Goal: Information Seeking & Learning: Learn about a topic

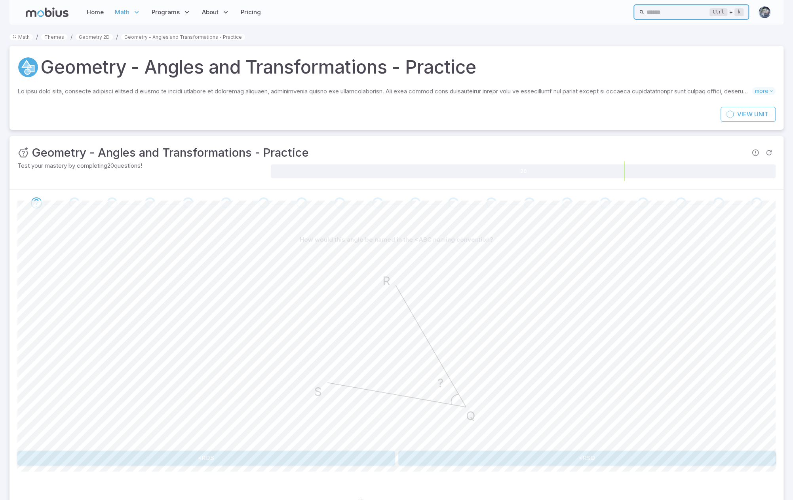
click at [677, 15] on input "text" at bounding box center [677, 11] width 63 height 15
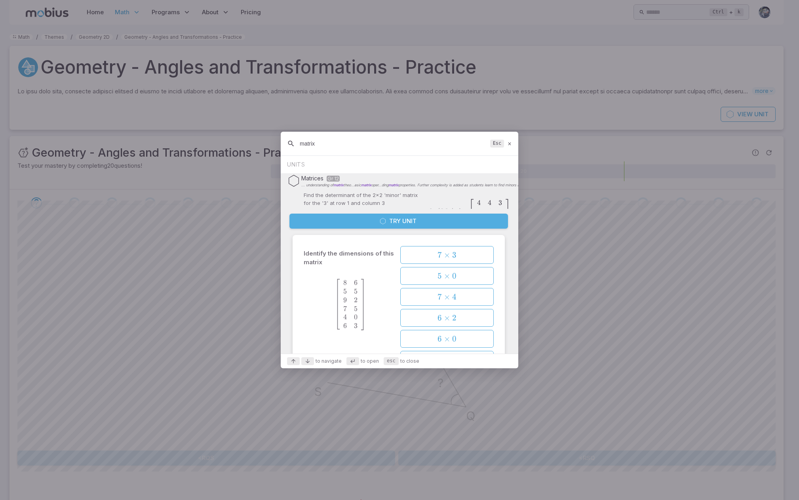
type input "matrix"
click at [410, 224] on button "Try Unit" at bounding box center [398, 221] width 219 height 15
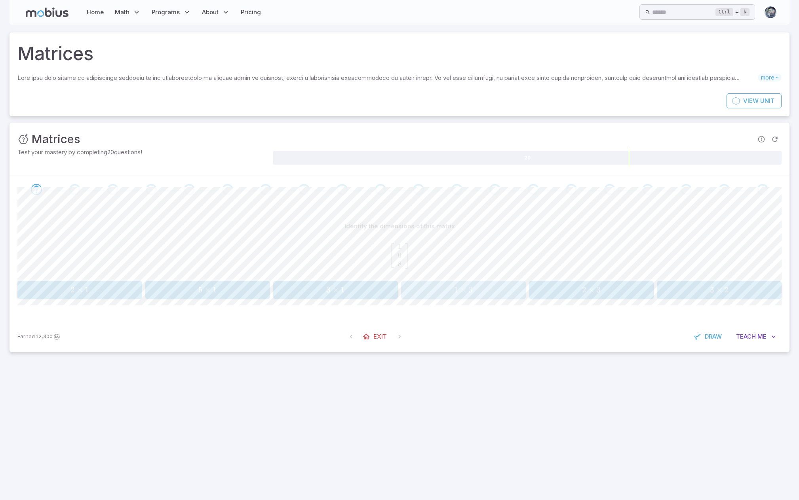
click at [477, 288] on span "1 × 3" at bounding box center [463, 290] width 120 height 10
click at [596, 288] on span "3" at bounding box center [598, 290] width 4 height 10
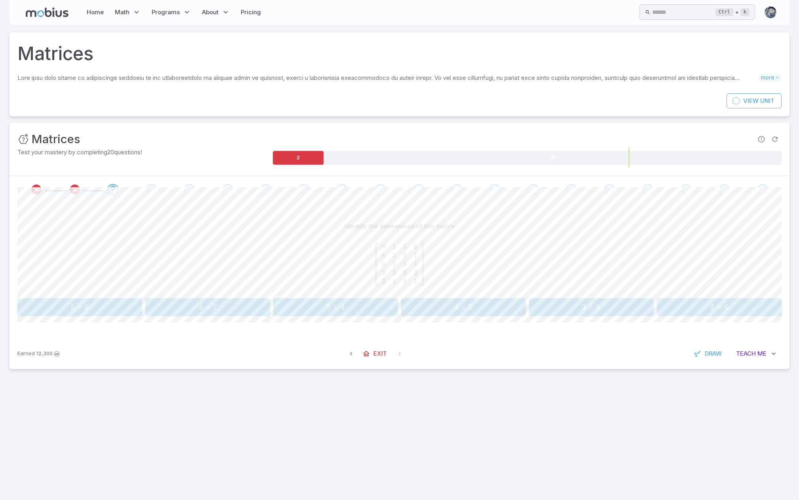
click at [596, 288] on div "[ 6 1 5 5 8 5 5 1 0 2 9 1 5 3 9 2 3 4 8 1 ] \left[ {\begin{array} {ccccc} 6 & 1…" at bounding box center [399, 264] width 764 height 55
click at [585, 300] on button "3 × 5 3 \times 5 3 × 5" at bounding box center [591, 307] width 125 height 18
click at [584, 300] on button "4 × 4 4 \times 4 4 × 4" at bounding box center [591, 307] width 125 height 18
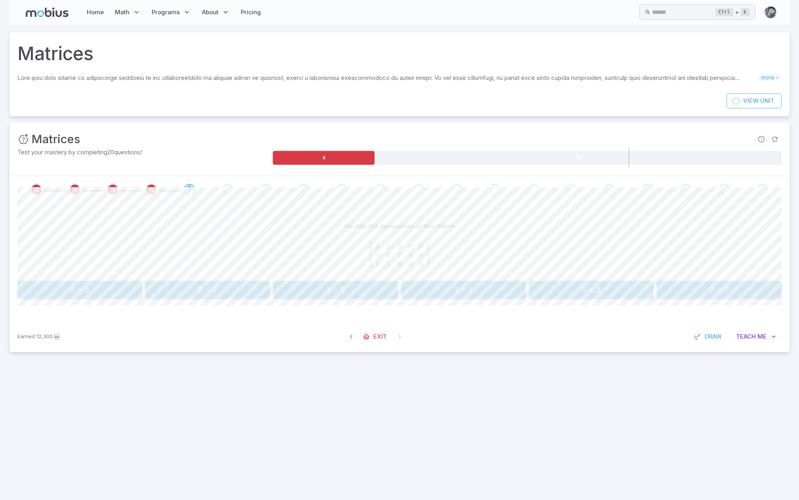
click at [584, 300] on div "Identify the dimensions of this matrix [ 9 3 9 8 6 4 5 7 8 9 6 5 6 0 3 ] \left[…" at bounding box center [399, 262] width 764 height 118
click at [584, 286] on span "5" at bounding box center [584, 290] width 4 height 10
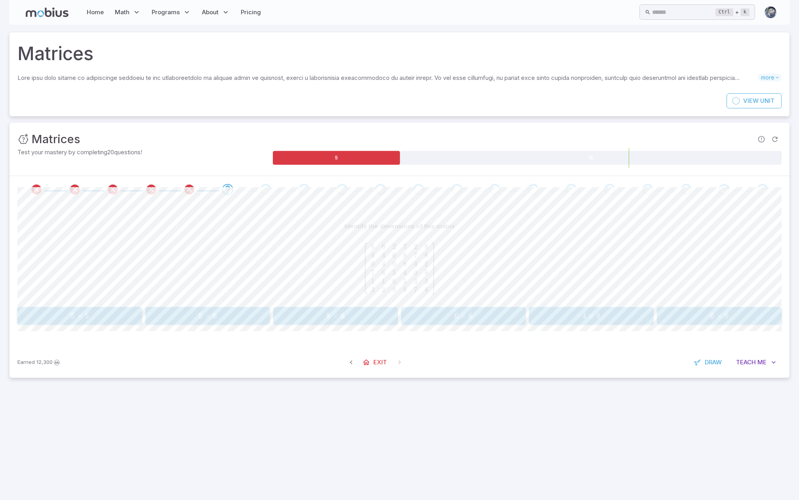
click at [445, 304] on div "Identify the dimensions of this matrix [ 6 6 2 7 2 8 4 4 6 8 7 8 0 4 0 8 4 2 7 …" at bounding box center [399, 272] width 764 height 106
click at [449, 313] on span "6 × 6" at bounding box center [463, 316] width 120 height 10
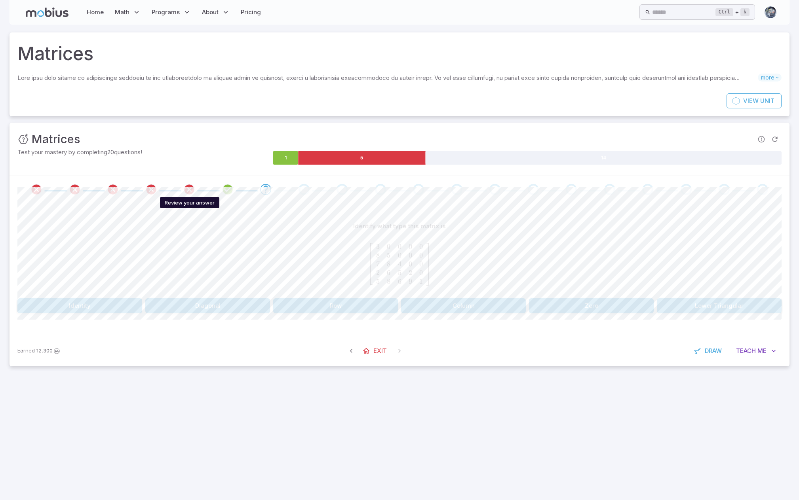
click at [192, 188] on icon "Review your answer" at bounding box center [189, 190] width 12 height 12
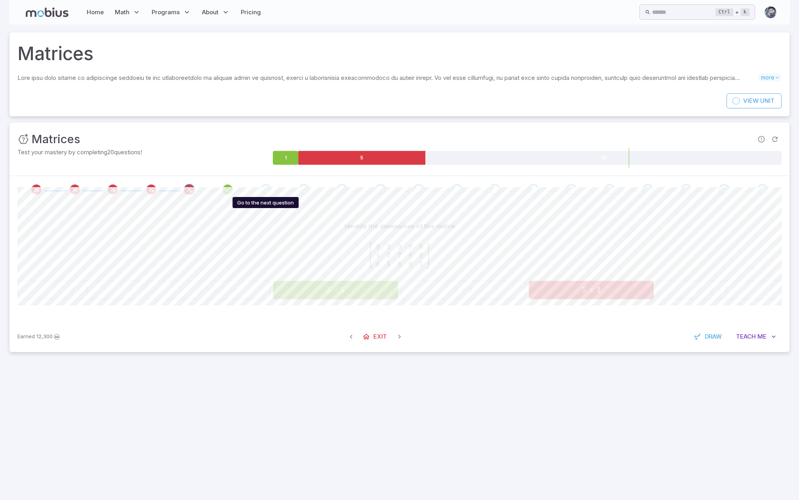
click at [264, 188] on div "Go to the next question" at bounding box center [265, 189] width 11 height 11
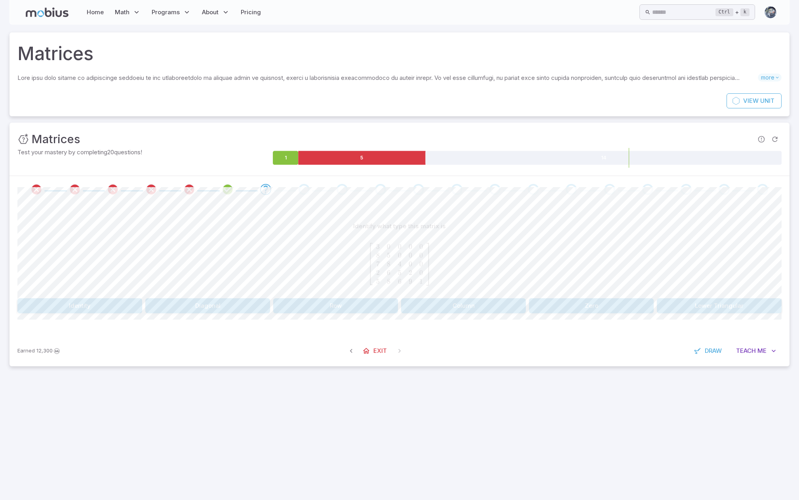
click at [704, 300] on button "Lower Triangular" at bounding box center [719, 305] width 125 height 15
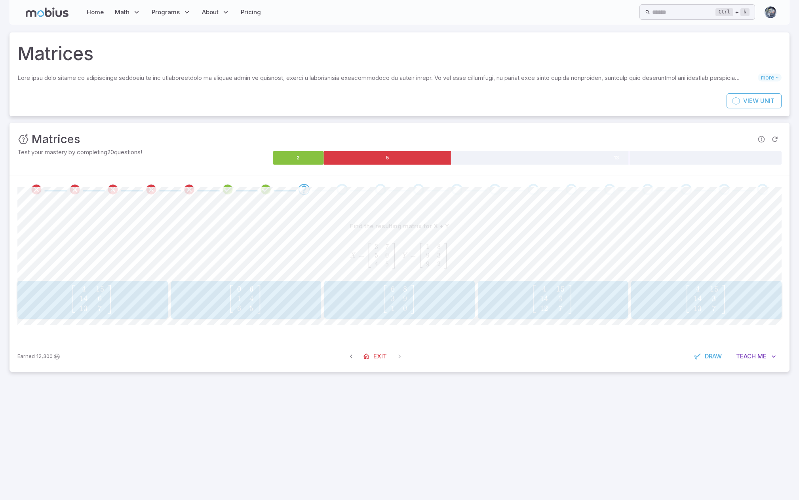
click at [706, 307] on span "​ 4 14 13 ​ 15 3 7 ​ ​" at bounding box center [706, 299] width 44 height 29
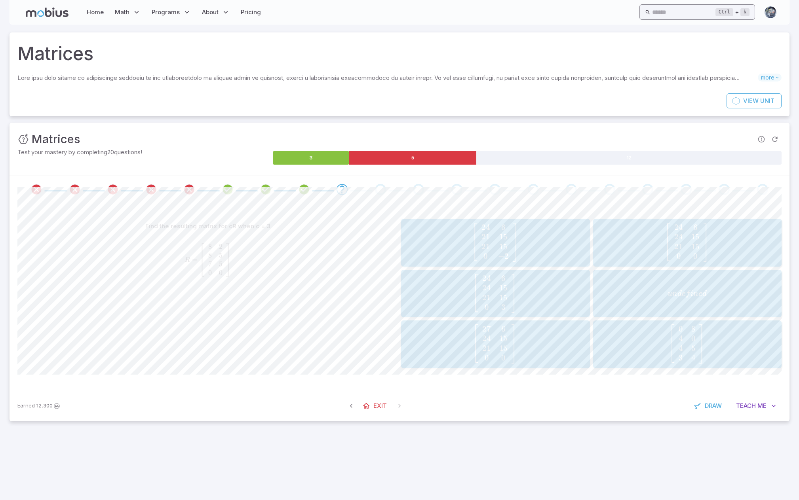
click at [652, 12] on input "text" at bounding box center [683, 11] width 63 height 15
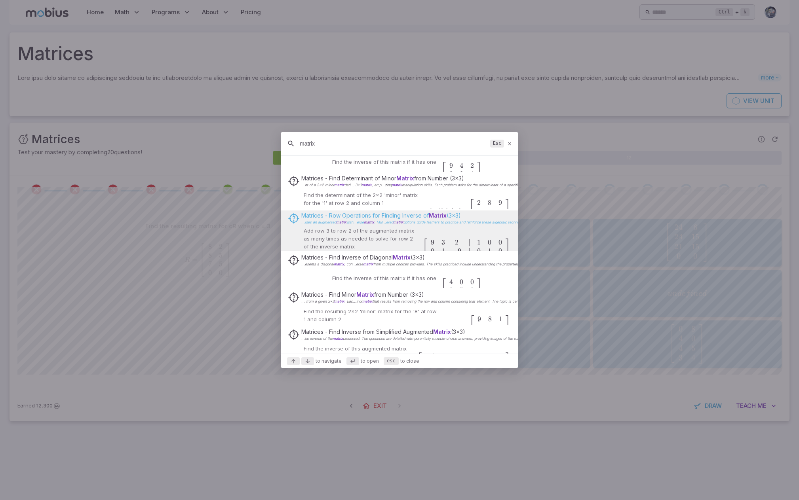
scroll to position [285, 0]
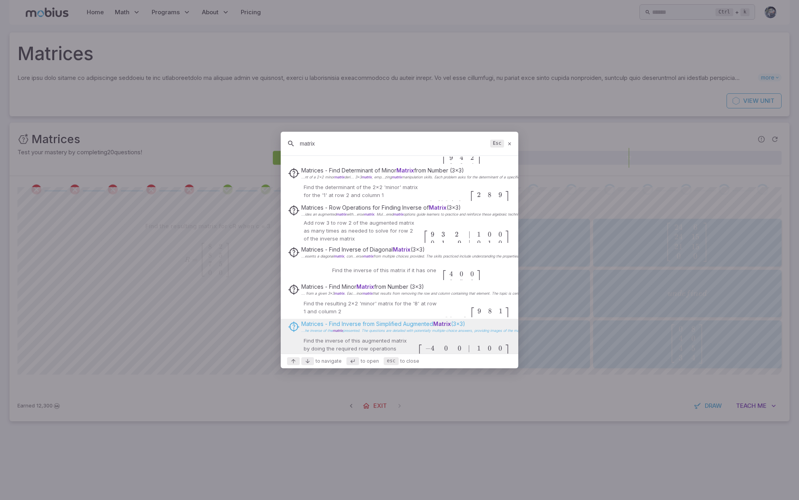
type input "matrix"
click at [387, 329] on p "...he inverse of the matrix presented. The questions are detailed with potentia…" at bounding box center [548, 331] width 495 height 4
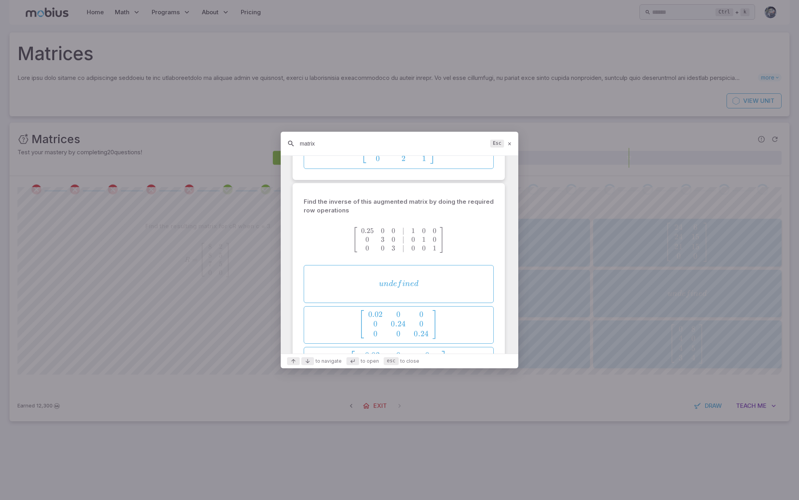
scroll to position [9944, 0]
